Goal: Information Seeking & Learning: Check status

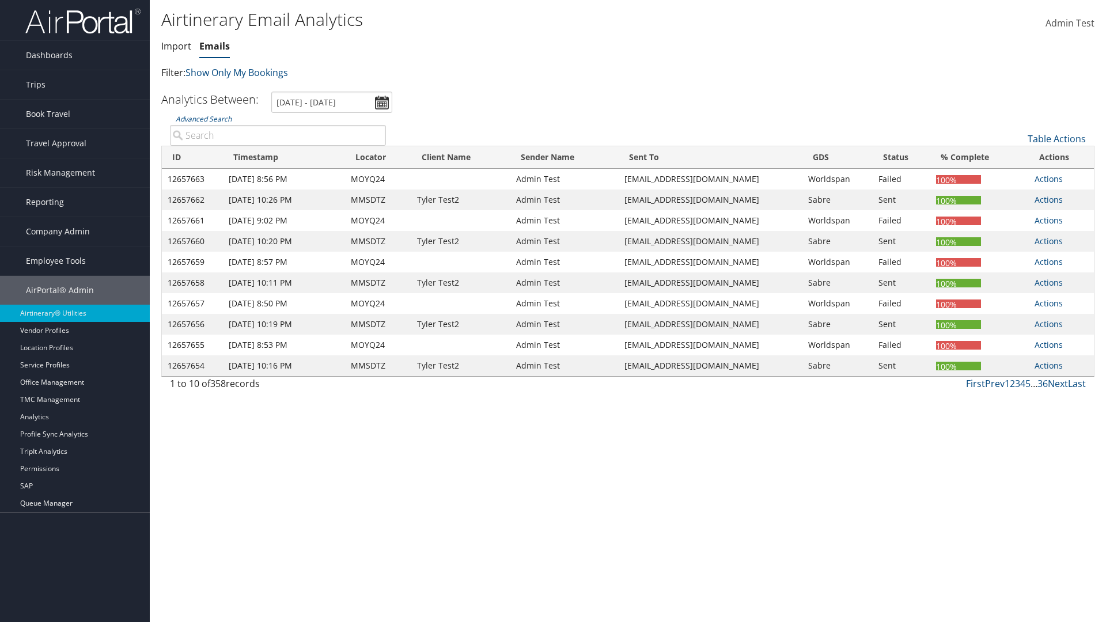
click at [214, 46] on link "Emails" at bounding box center [214, 46] width 31 height 13
click at [332, 102] on input "[DATE] - [DATE]" at bounding box center [331, 102] width 121 height 21
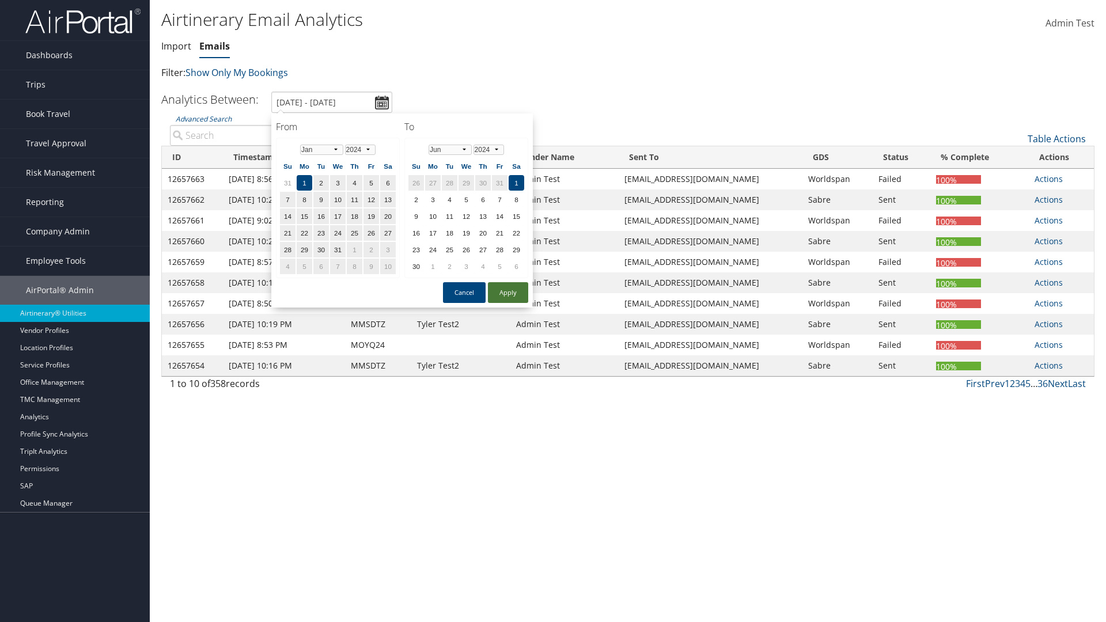
click at [508, 293] on button "Apply" at bounding box center [508, 292] width 40 height 21
type input "1/1/2024 - 6/1/2024"
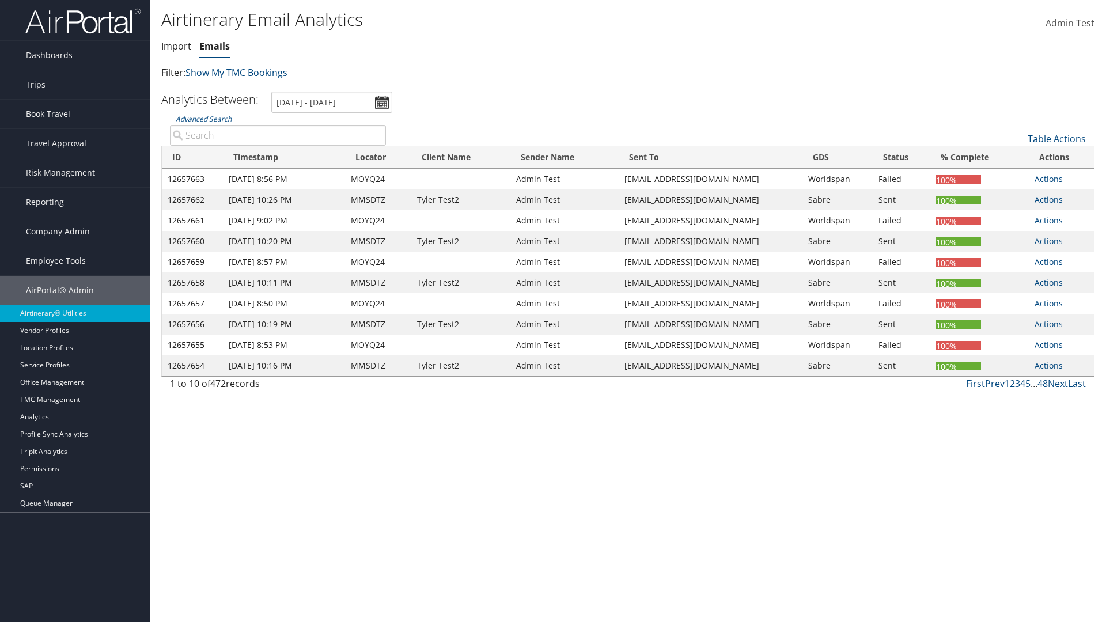
click at [192, 157] on th "ID" at bounding box center [192, 157] width 61 height 22
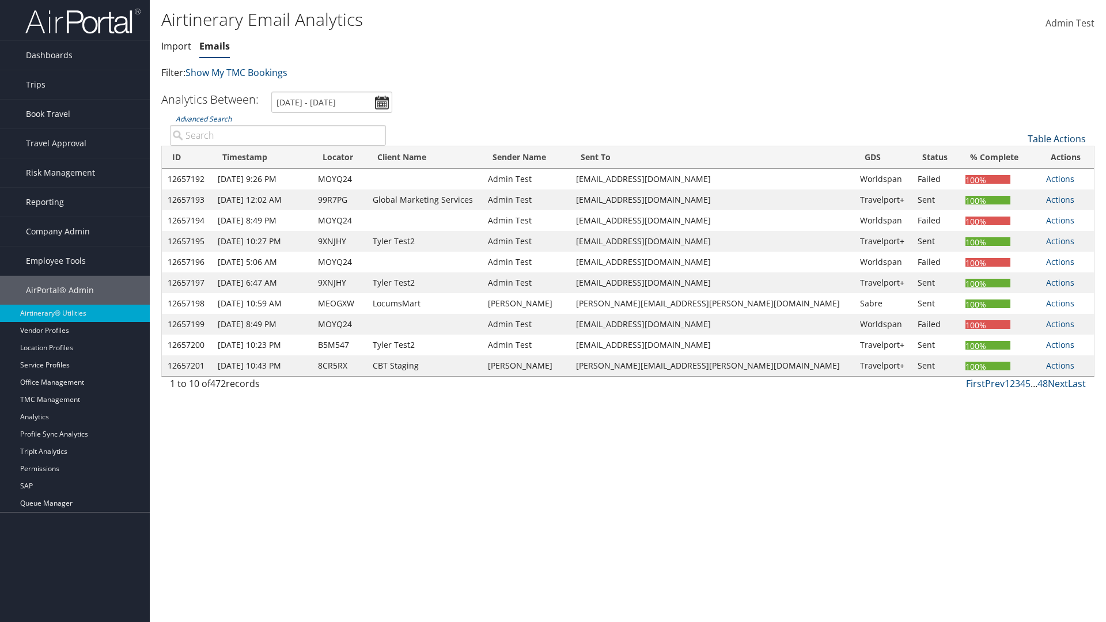
click at [191, 157] on th "ID" at bounding box center [187, 157] width 50 height 22
click at [1057, 139] on link "Table Actions" at bounding box center [1057, 139] width 58 height 13
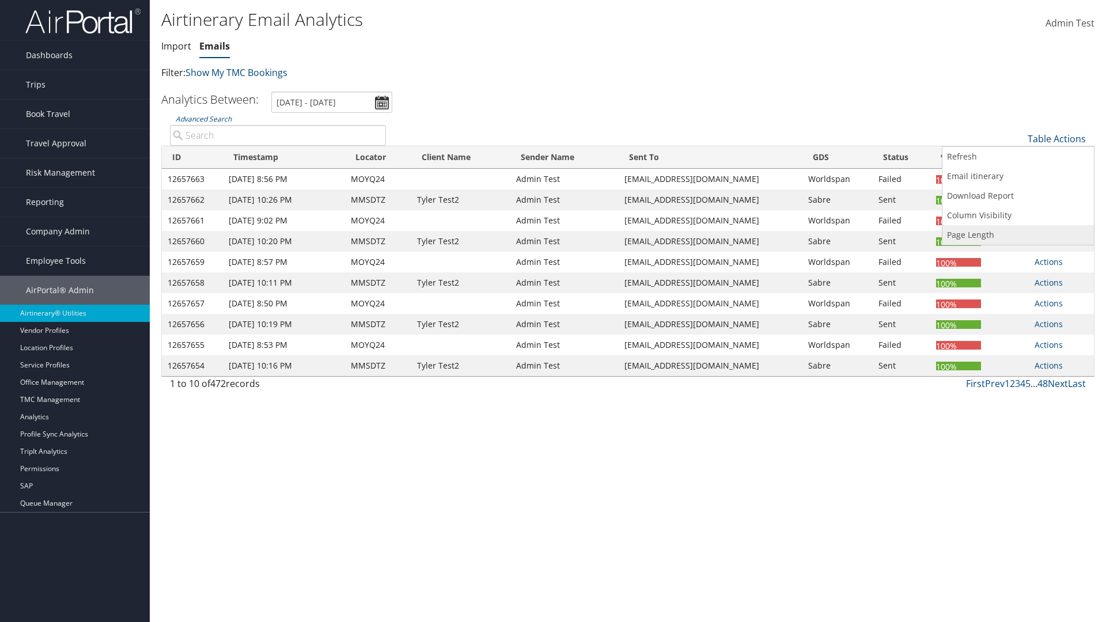
click at [1018, 235] on link "Page Length" at bounding box center [1019, 235] width 152 height 20
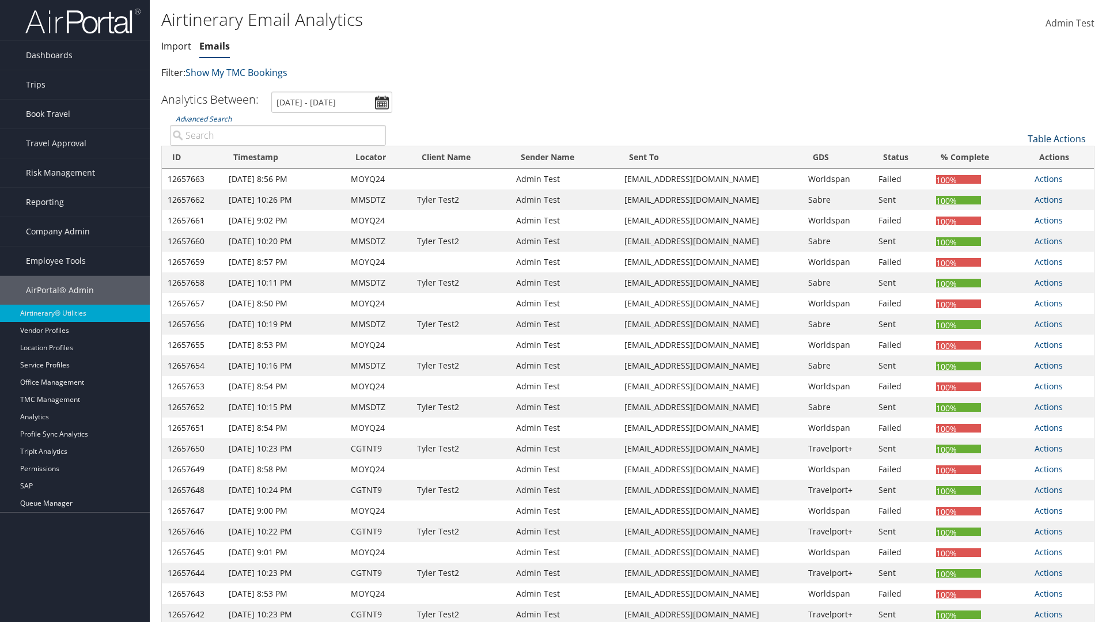
click at [1057, 139] on link "Table Actions" at bounding box center [1057, 139] width 58 height 13
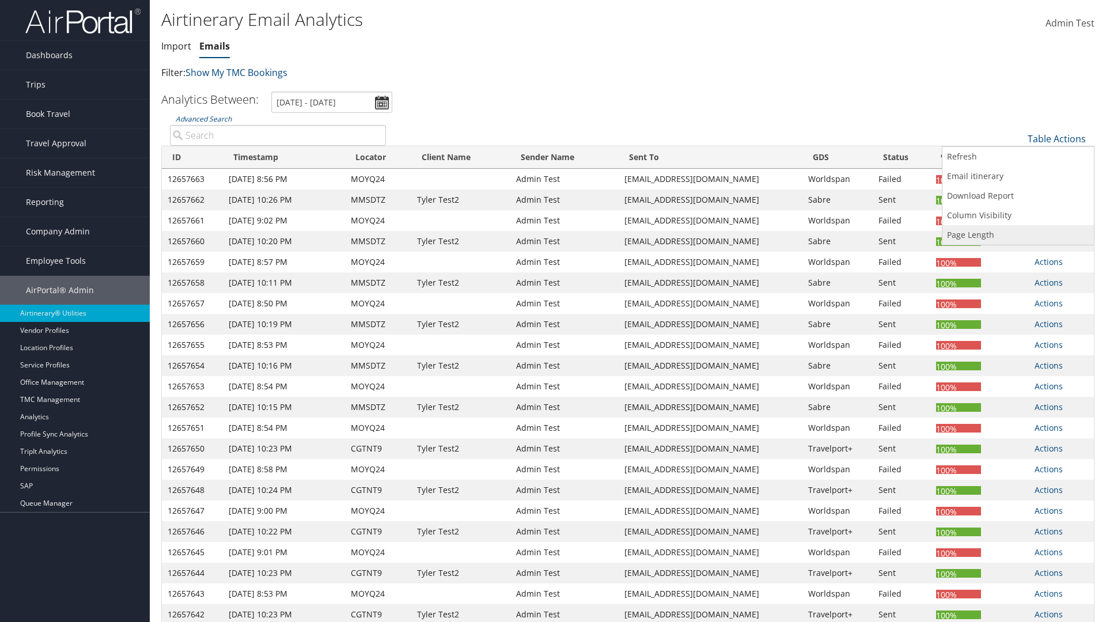
click at [1018, 235] on link "Page Length" at bounding box center [1019, 235] width 152 height 20
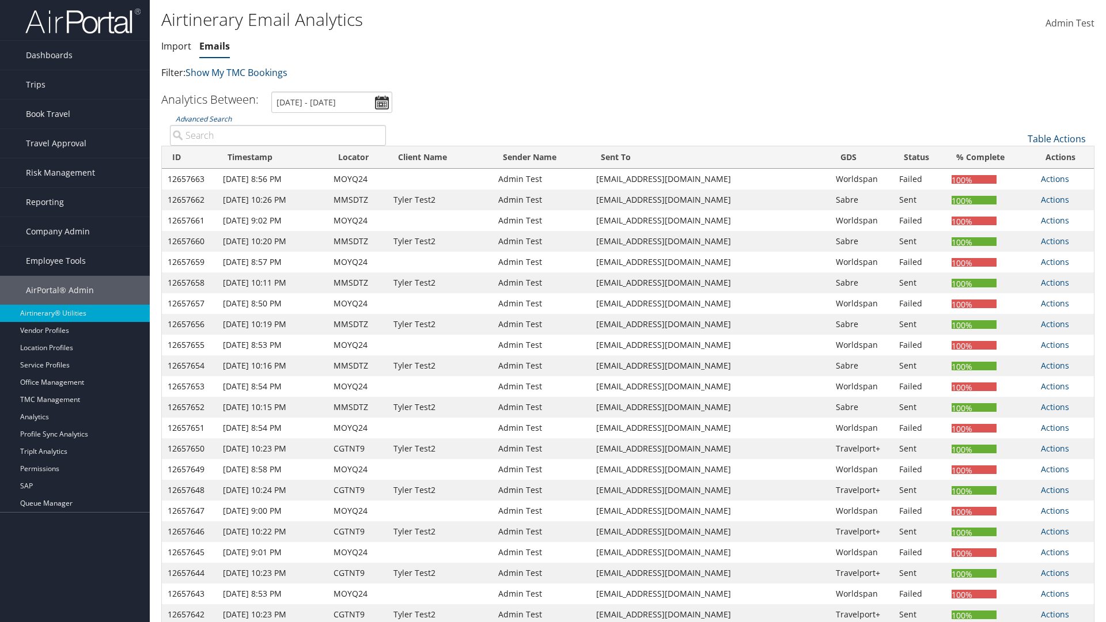
scroll to position [85, 0]
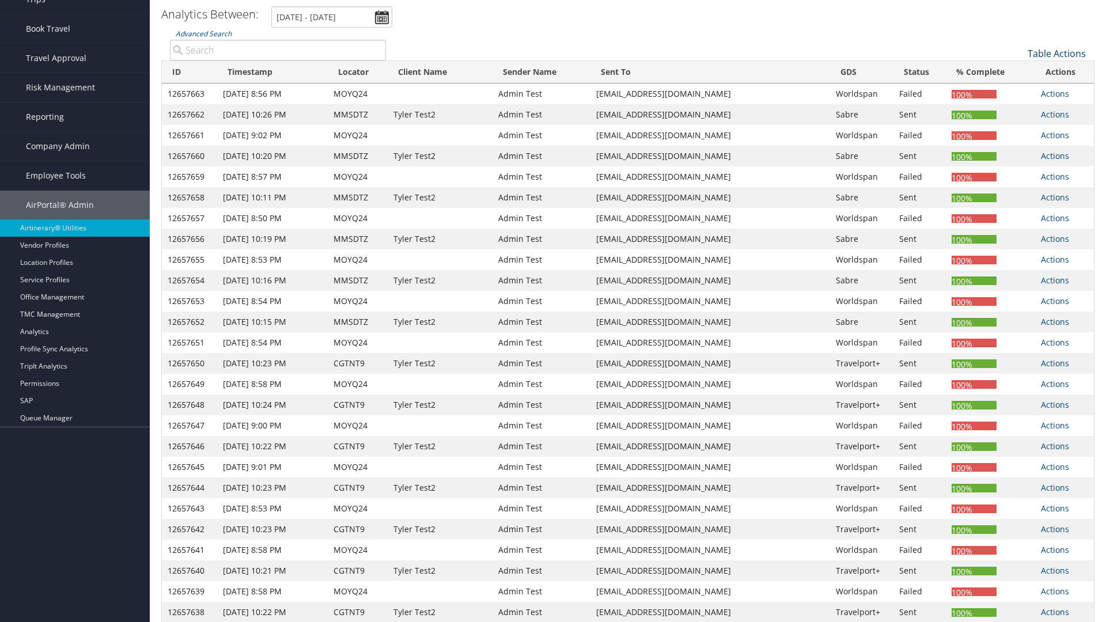
click at [1057, 54] on link "Table Actions" at bounding box center [1057, 53] width 58 height 13
